Goal: Task Accomplishment & Management: Use online tool/utility

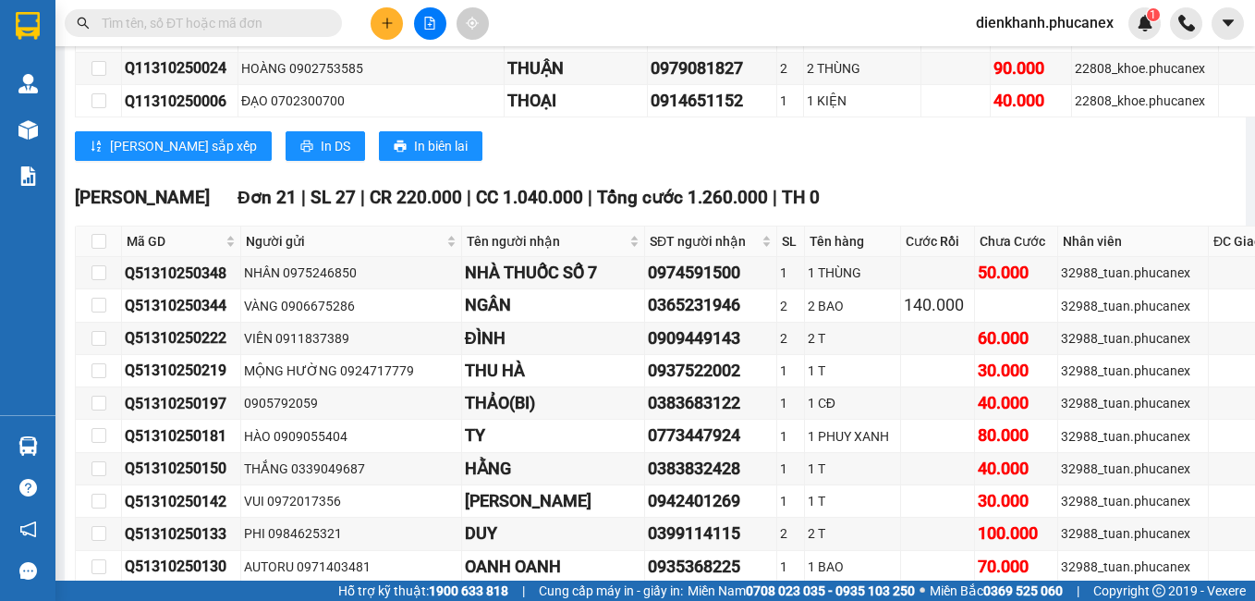
scroll to position [17831, 0]
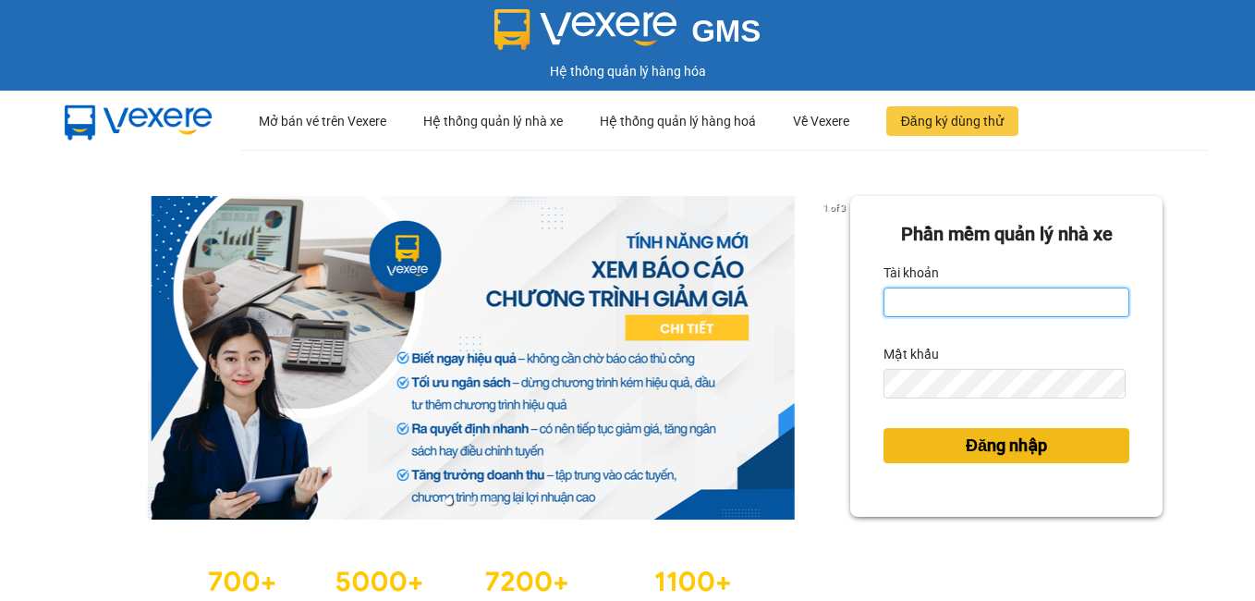
type input "dienkhanh.phucanex"
click at [1031, 443] on span "Đăng nhập" at bounding box center [1005, 445] width 81 height 26
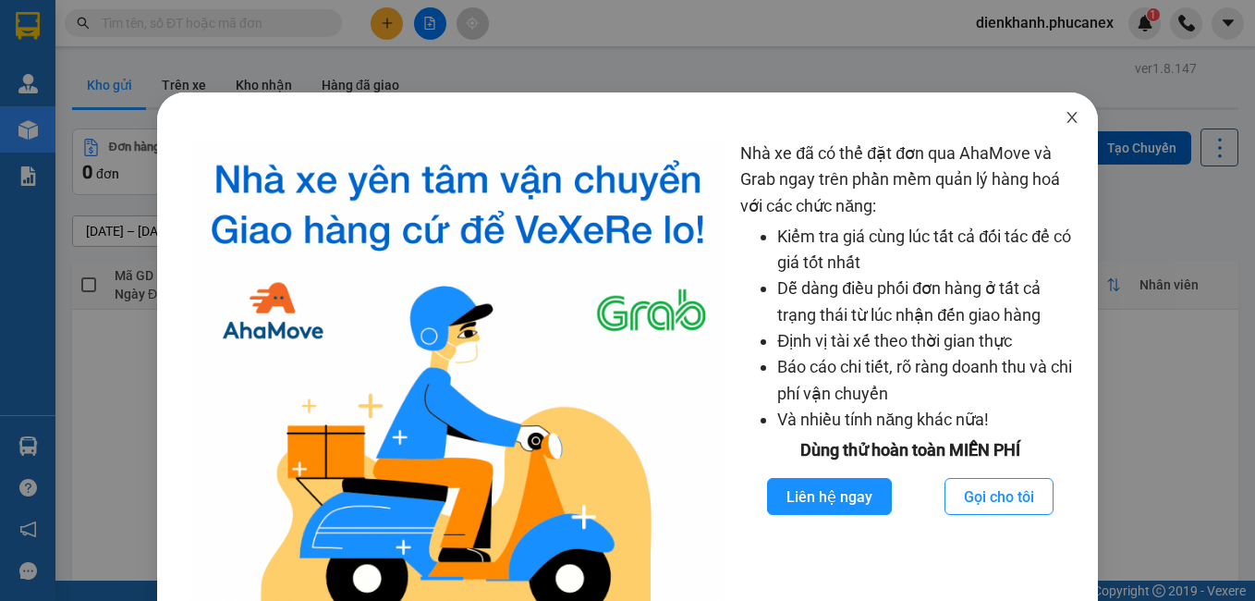
click at [1074, 121] on span "Close" at bounding box center [1072, 118] width 52 height 52
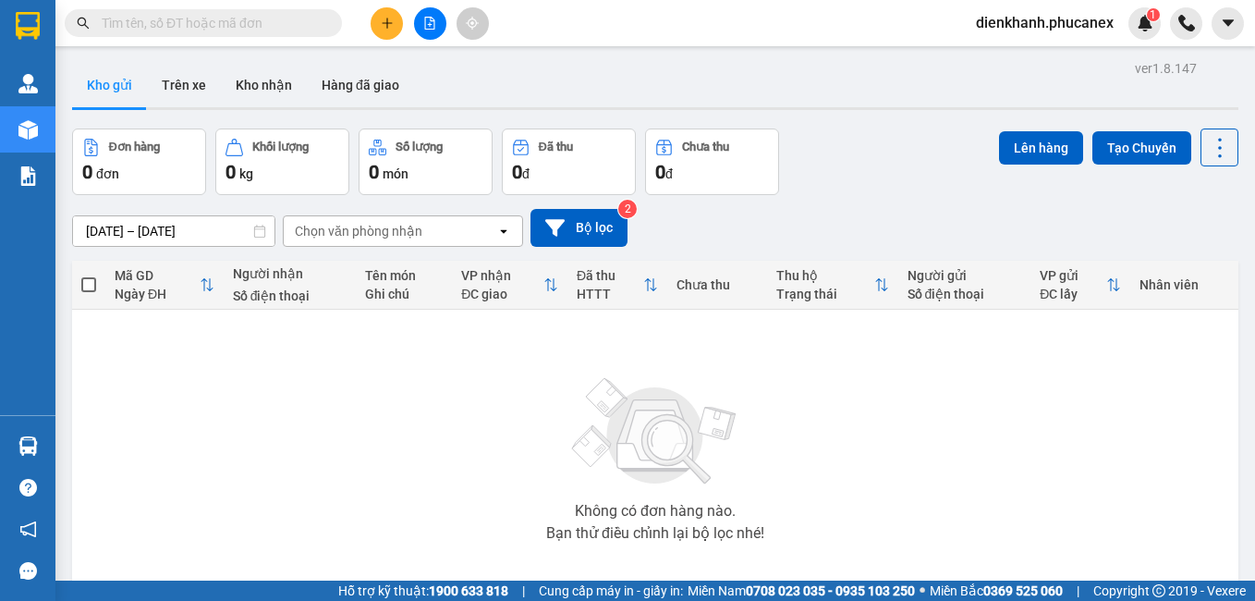
click at [424, 1] on div "Kết quả tìm kiếm ( 0 ) Bộ lọc No Data dienkhanh.phucanex 1" at bounding box center [627, 23] width 1255 height 46
click at [421, 19] on button at bounding box center [430, 23] width 32 height 32
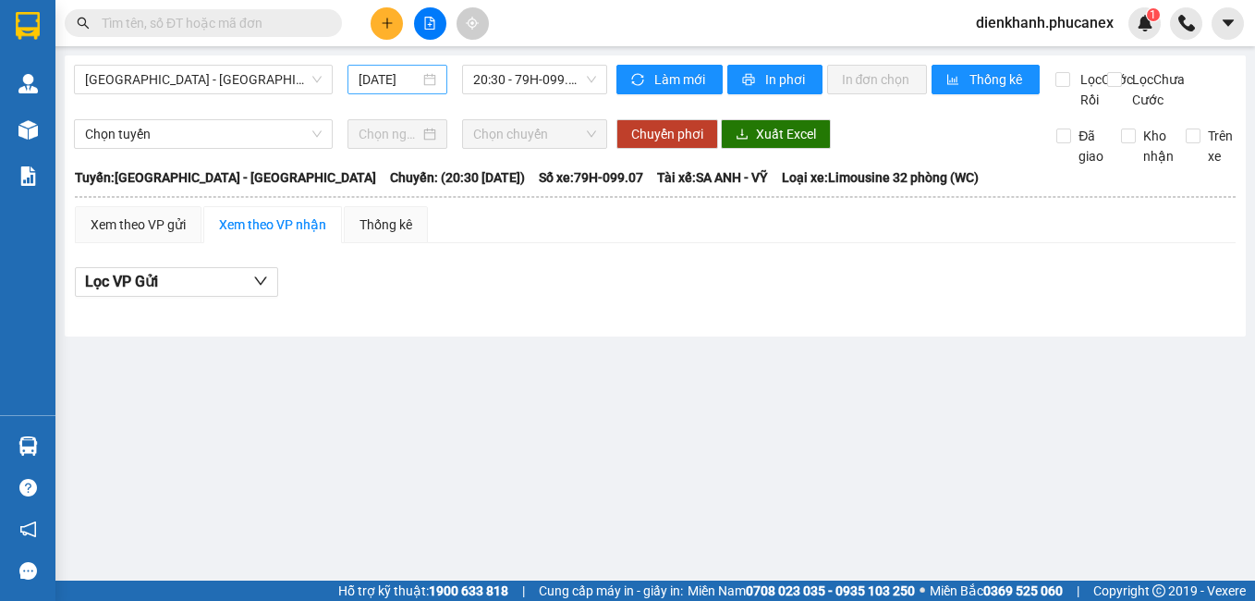
click at [384, 81] on input "14/10/2025" at bounding box center [388, 79] width 60 height 20
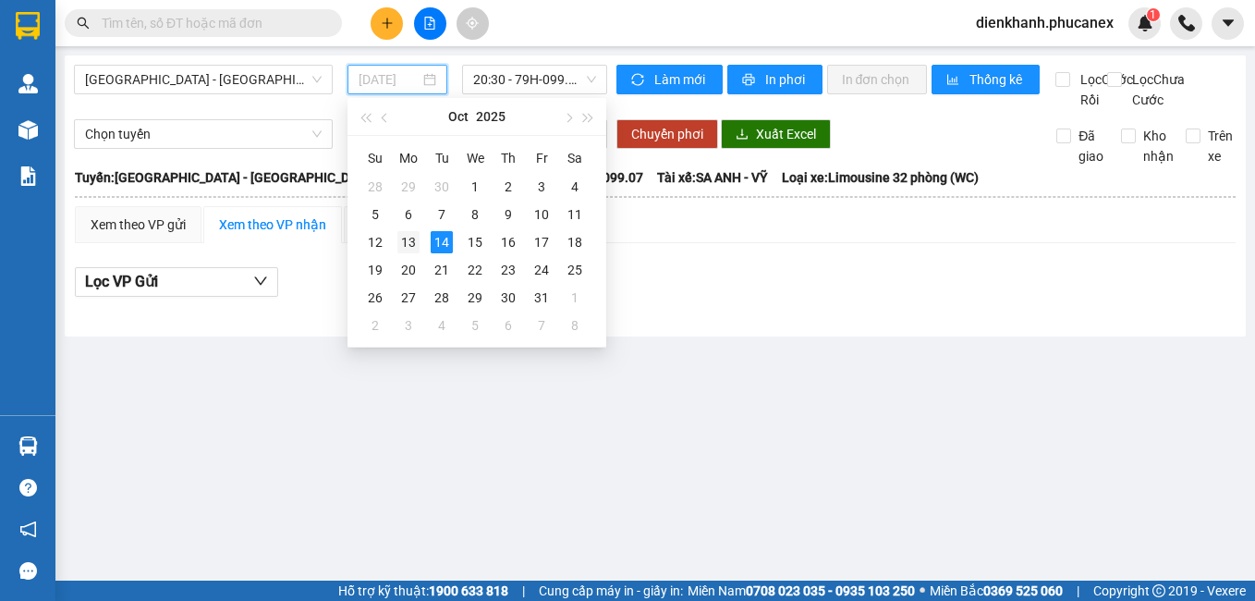
click at [417, 246] on div "13" at bounding box center [408, 242] width 22 height 22
type input "[DATE]"
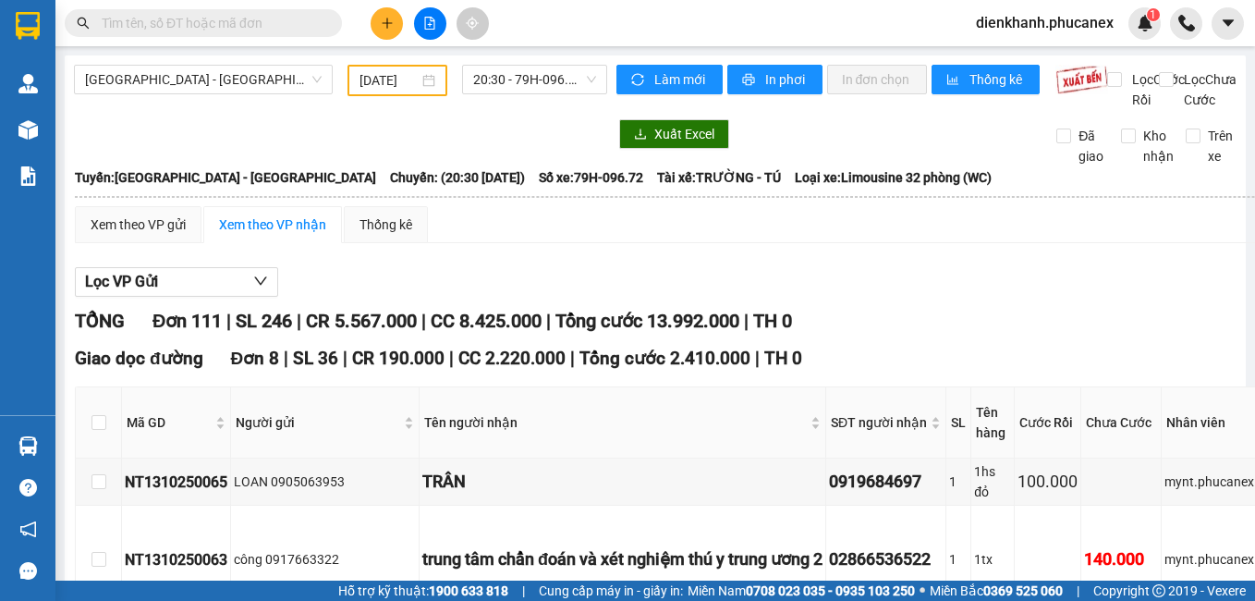
paste input "DK1310250004"
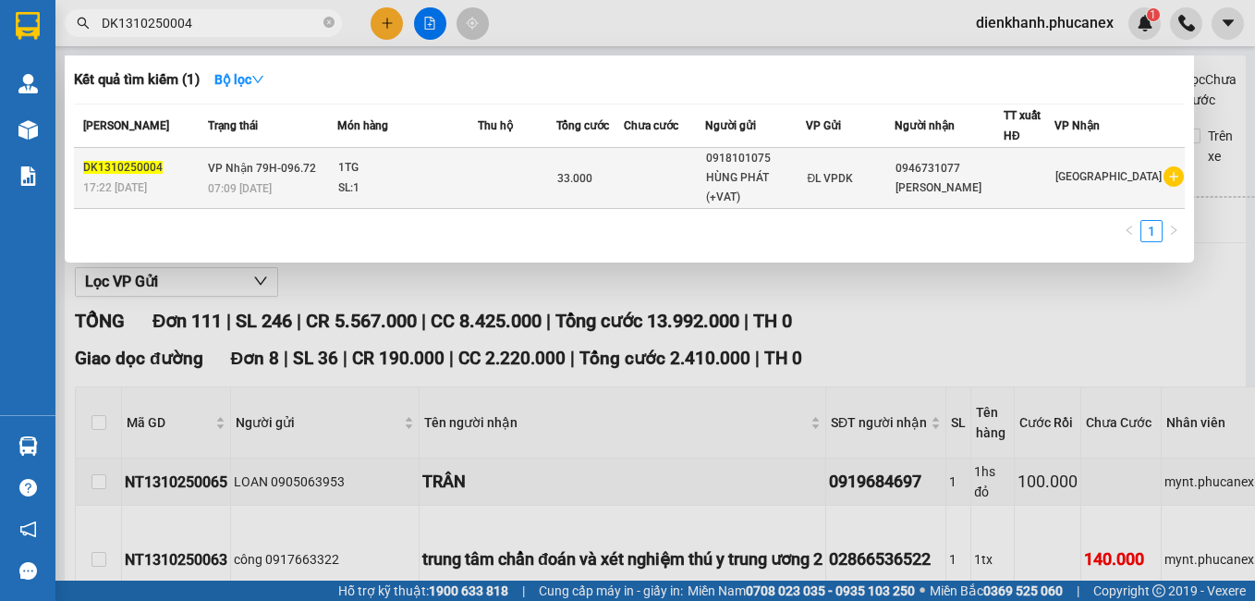
type input "DK1310250004"
click at [477, 158] on div "1TG" at bounding box center [407, 168] width 139 height 20
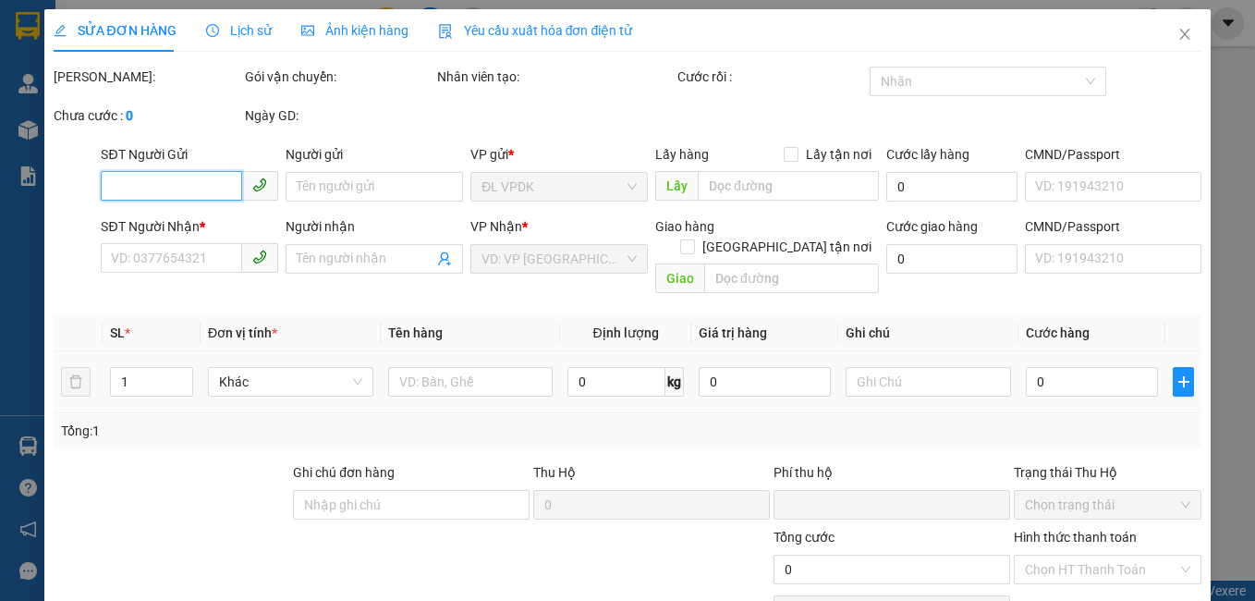
type input "0918101075"
type input "HÙNG PHÁT (+VAT)"
type input "0946731077"
type input "PHƯƠNG KHANG"
type input "0"
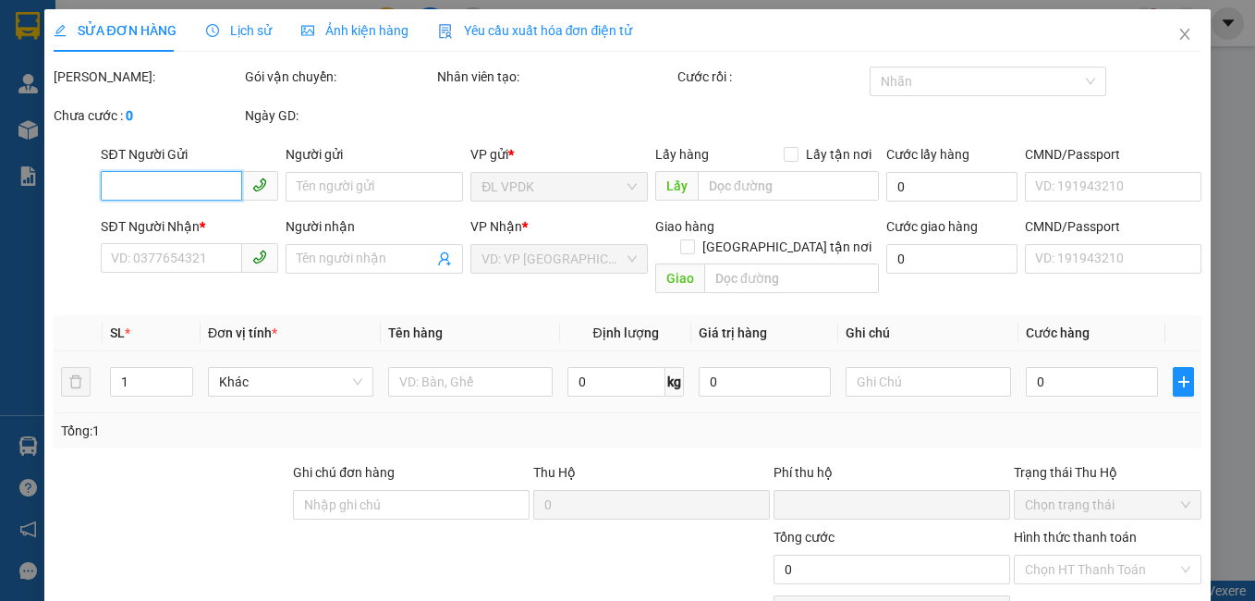
type input "33.000"
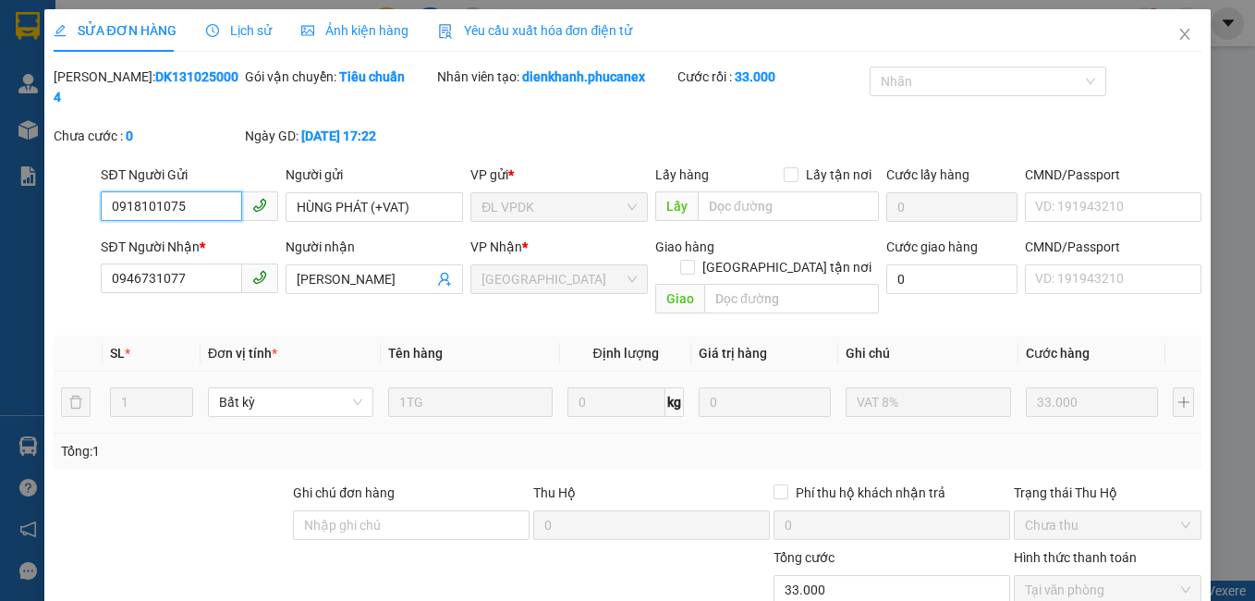
scroll to position [87, 0]
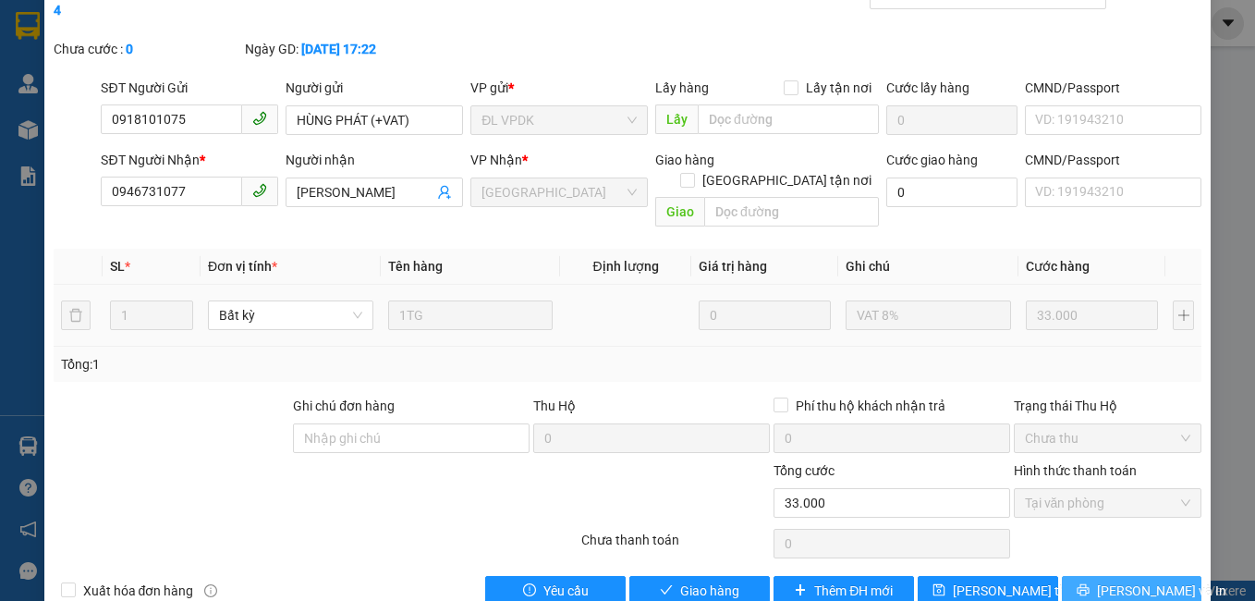
click at [1116, 580] on span "Lưu và In" at bounding box center [1161, 590] width 129 height 20
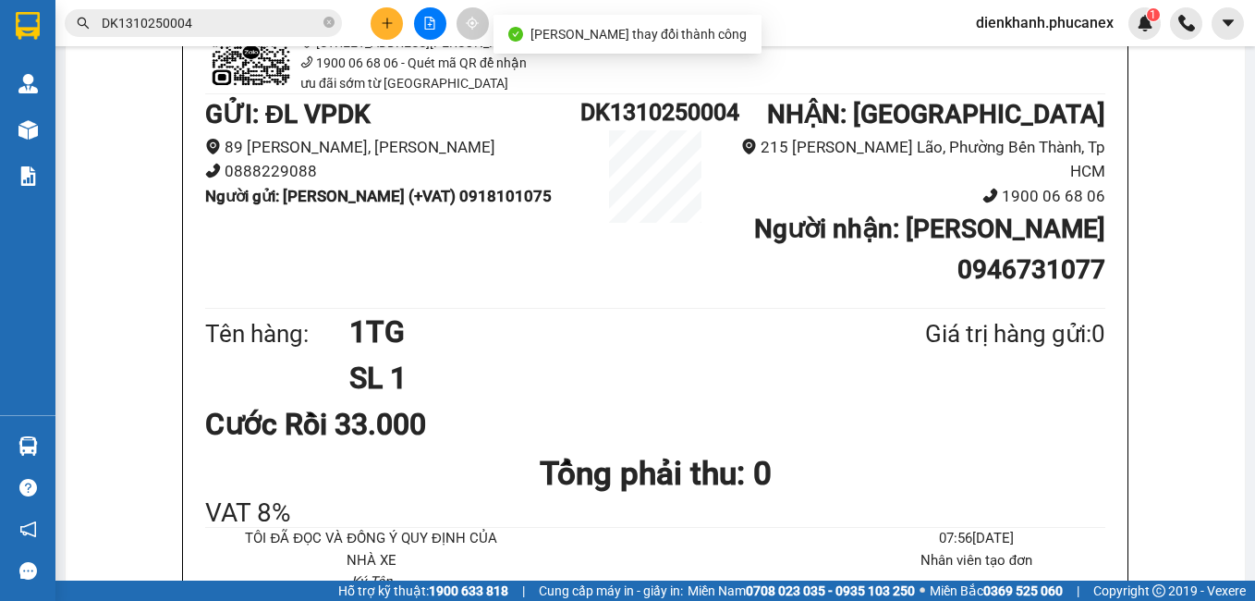
scroll to position [185, 0]
drag, startPoint x: 177, startPoint y: 306, endPoint x: 192, endPoint y: 307, distance: 14.8
click at [183, 306] on div "Phúc An Express 215 Phạm Ngũ Lão, Quận 1 1900 06 68 06 - Quét mã QR để nhận ưu …" at bounding box center [655, 428] width 944 height 902
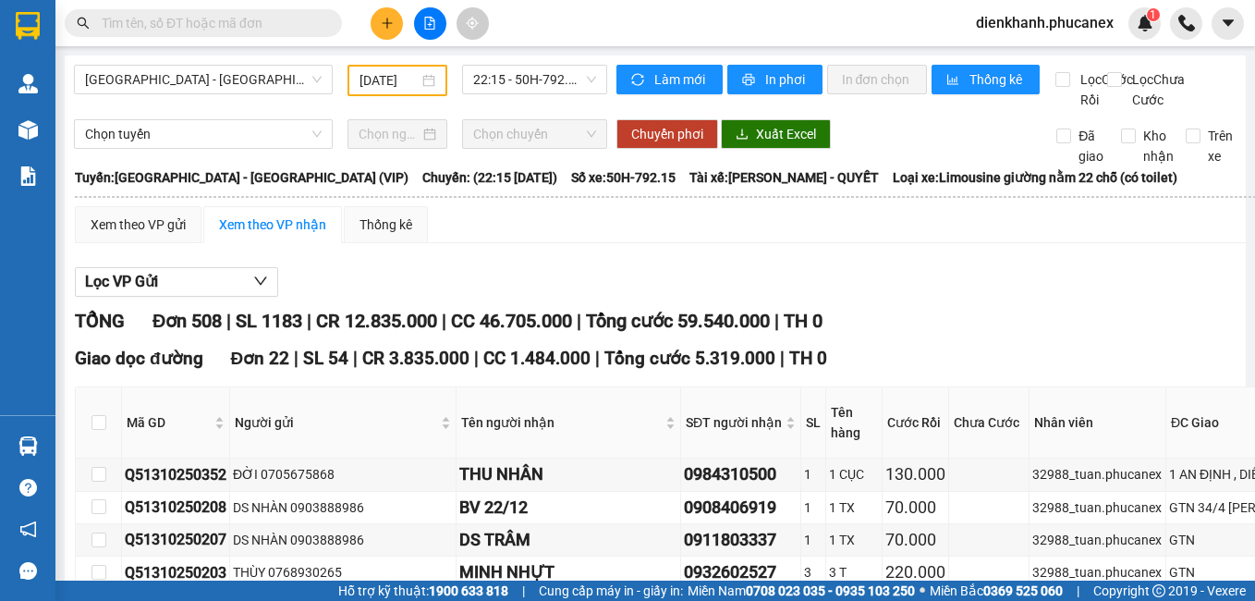
type input "[DATE]"
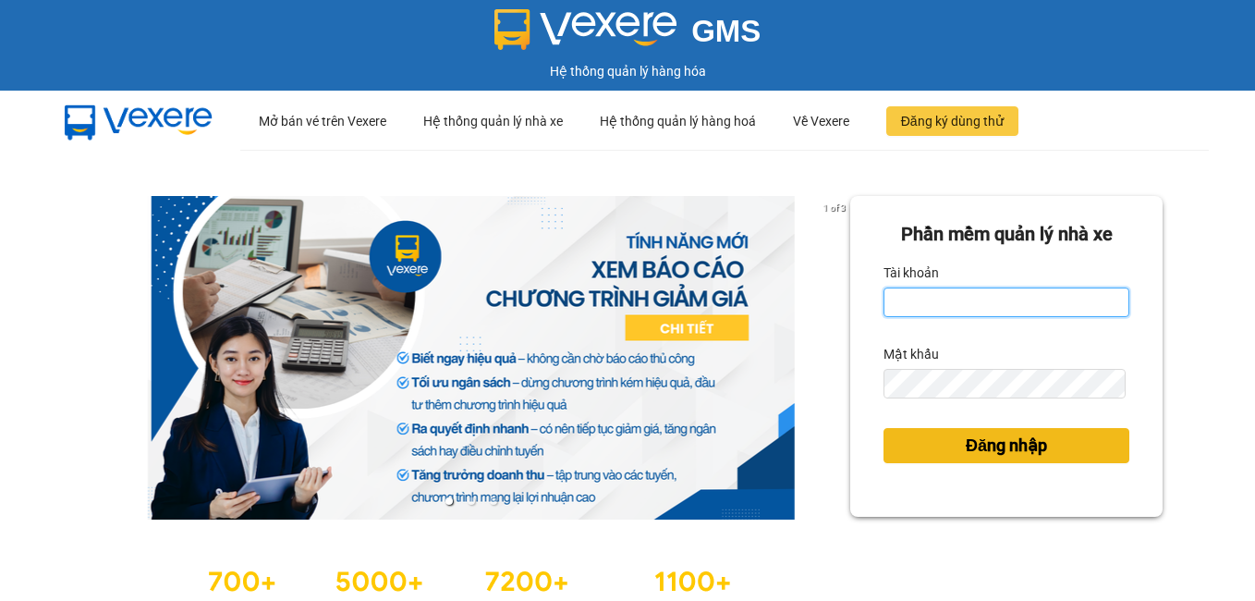
type input "dienkhanh.phucanex"
click at [916, 433] on button "Đăng nhập" at bounding box center [1006, 445] width 246 height 35
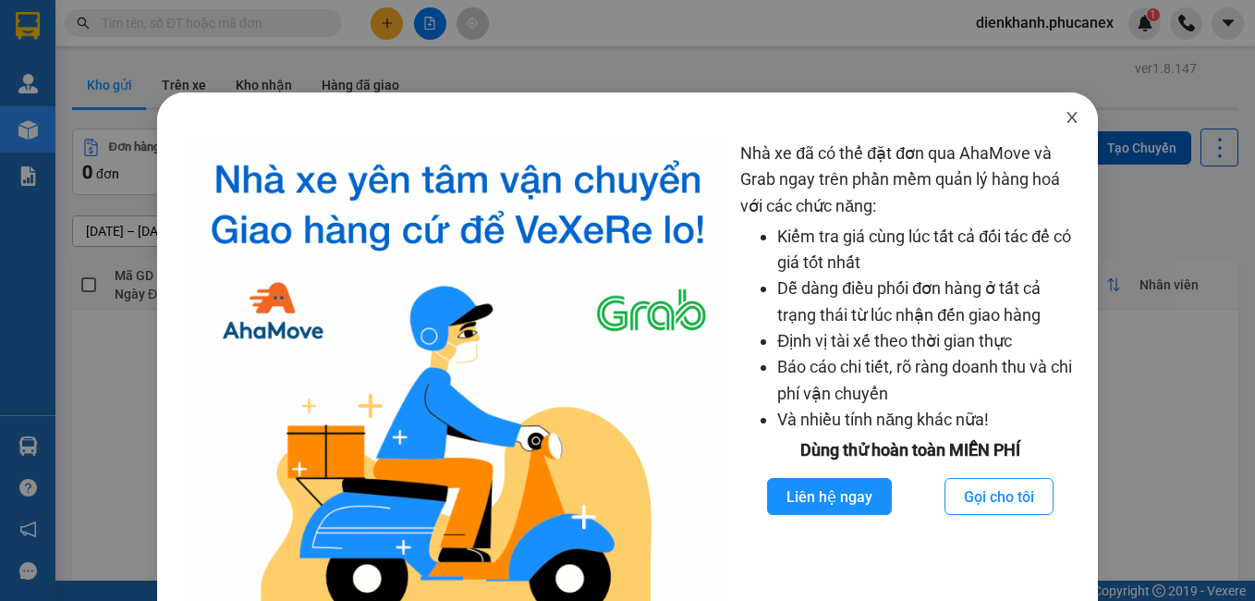
click at [1066, 116] on icon "close" at bounding box center [1071, 117] width 15 height 15
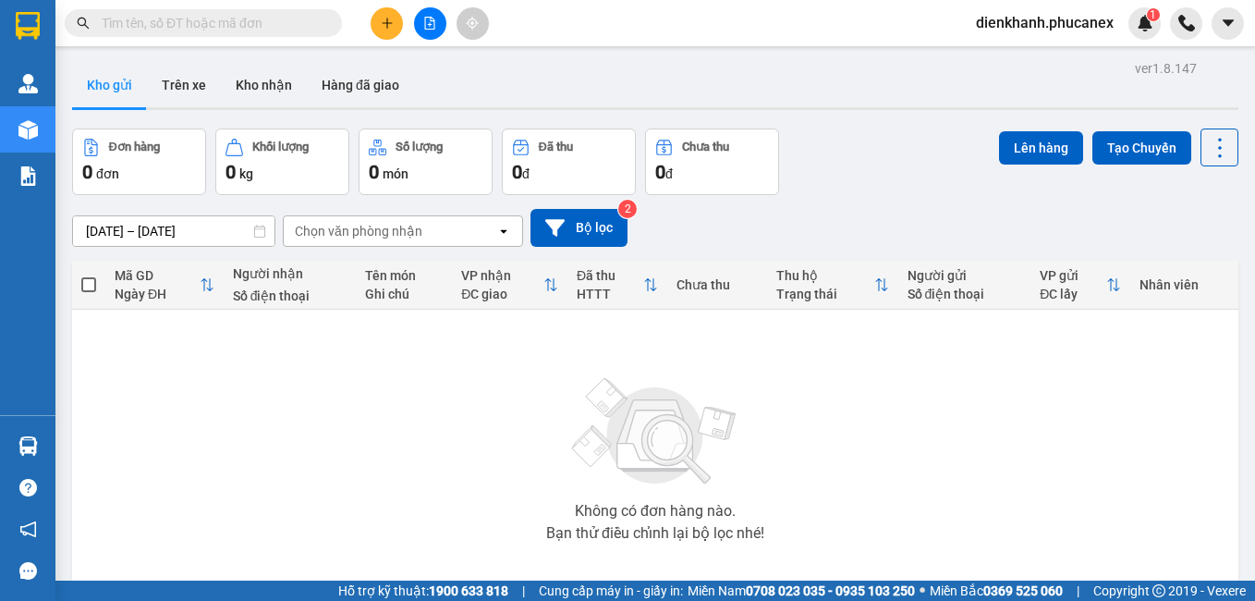
click at [246, 18] on input "text" at bounding box center [211, 23] width 218 height 20
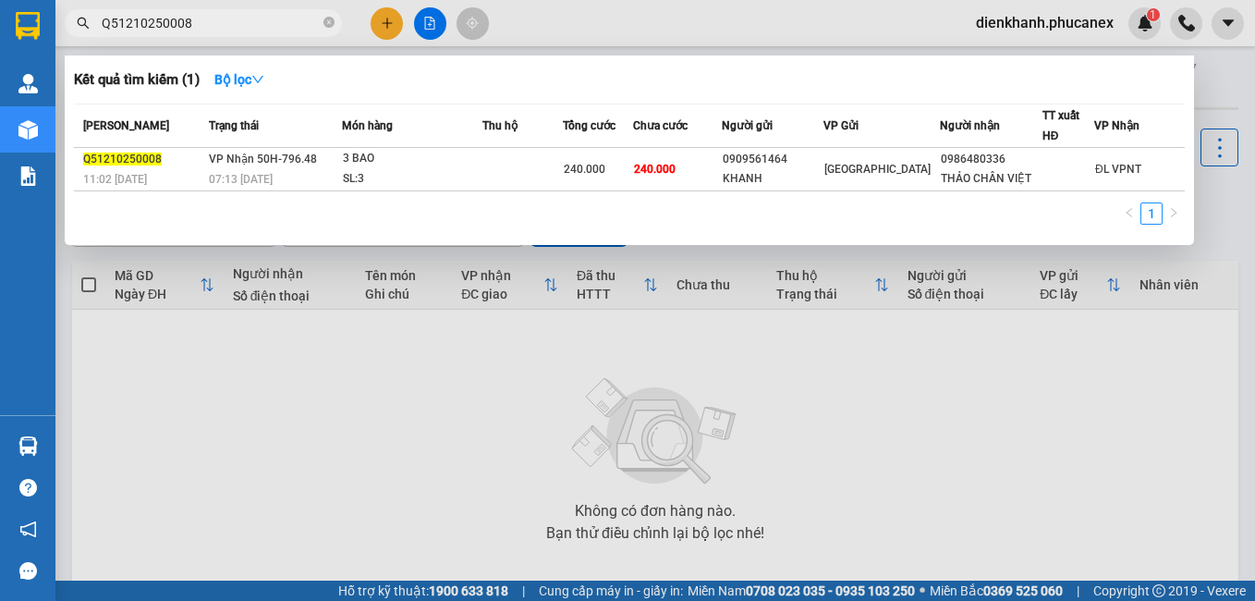
type input "Q51210250008"
click at [155, 431] on div at bounding box center [627, 300] width 1255 height 601
